Goal: Find contact information: Find contact information

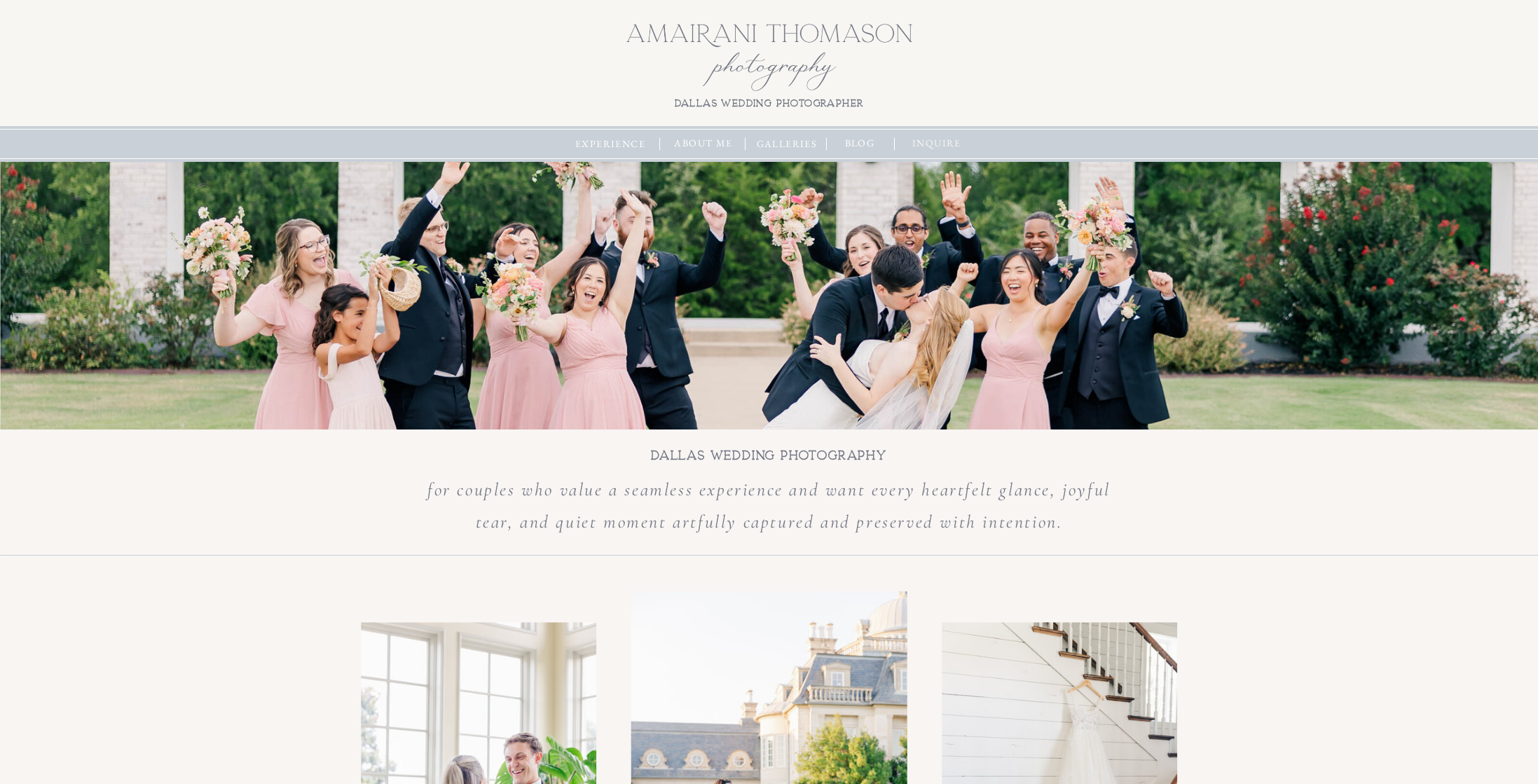
click at [943, 146] on nav "inquire" at bounding box center [937, 144] width 60 height 16
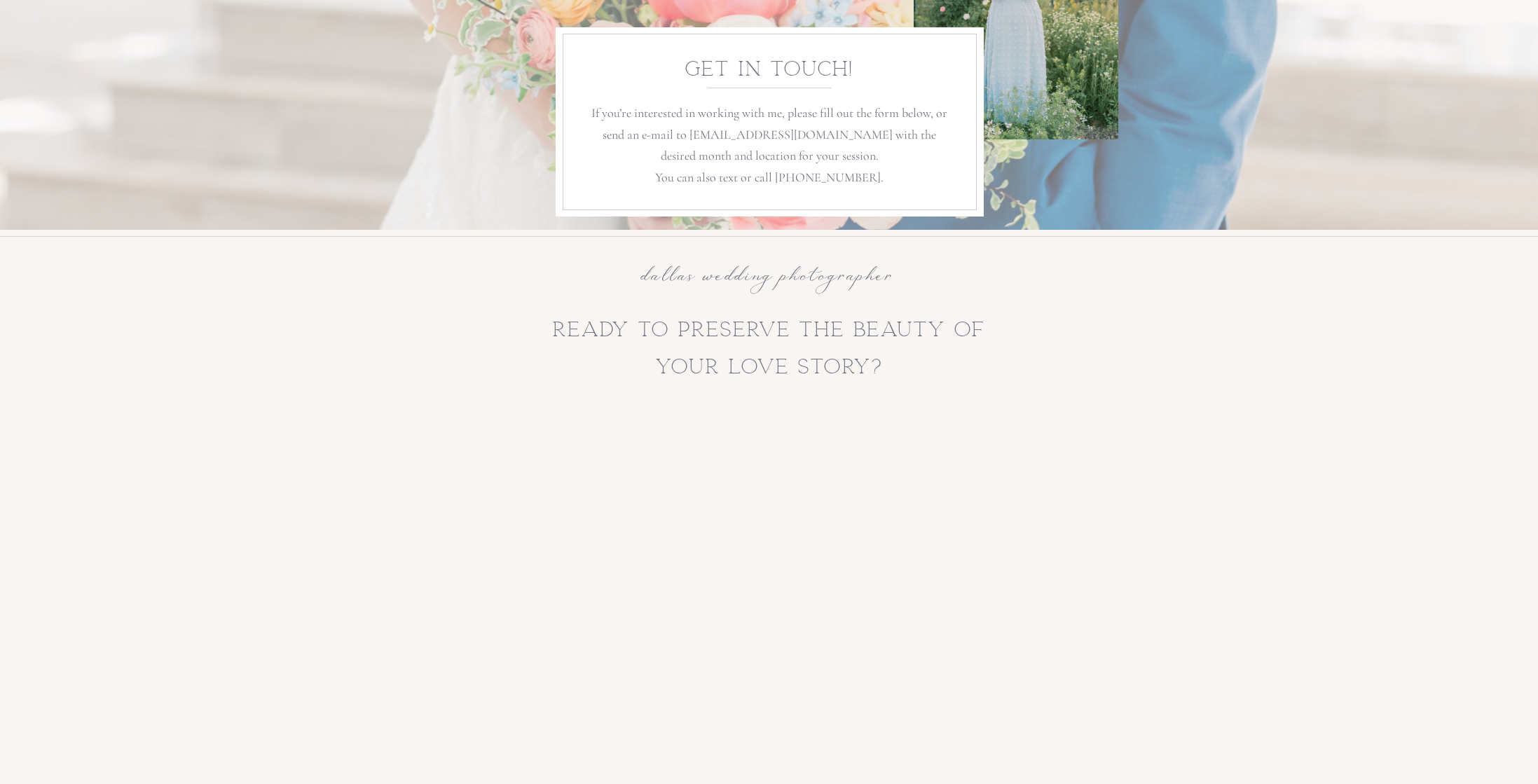
scroll to position [23, 0]
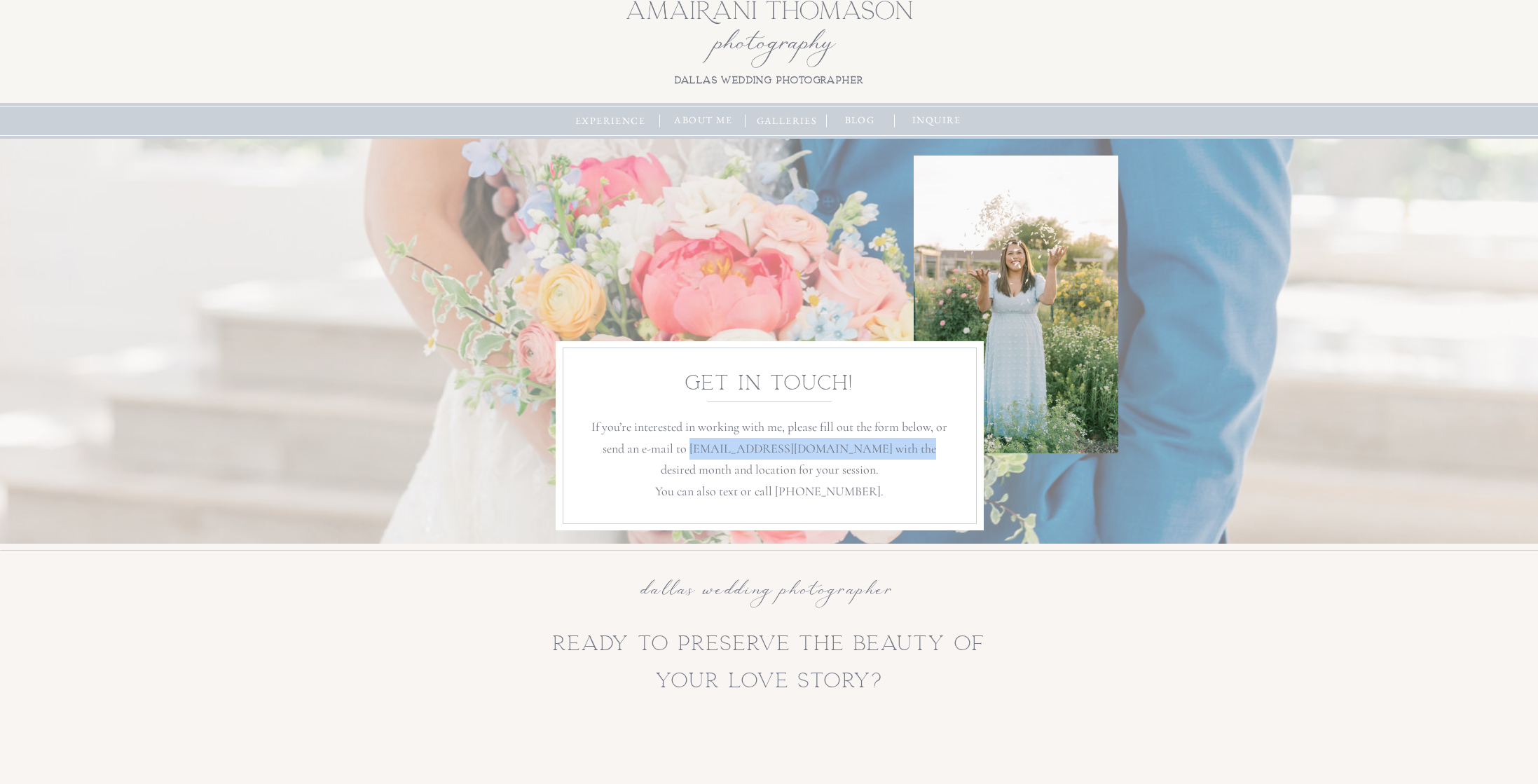
drag, startPoint x: 897, startPoint y: 447, endPoint x: 688, endPoint y: 447, distance: 209.0
click at [688, 447] on p "If you’re interested in working with me, please fill out the form below, or sen…" at bounding box center [770, 459] width 365 height 85
copy p "hello@amairanithomasonphotography.com"
